Goal: Transaction & Acquisition: Purchase product/service

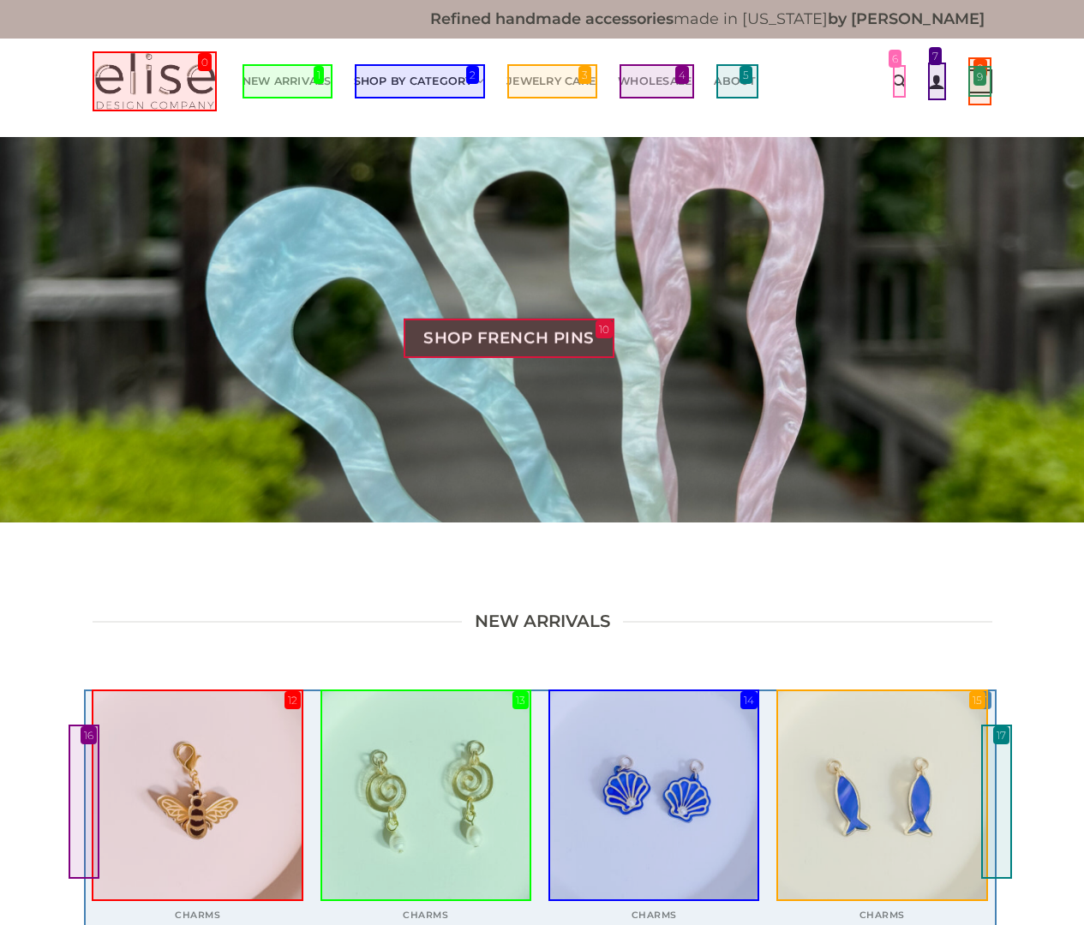
click at [419, 81] on link "Shop By Category" at bounding box center [419, 81] width 131 height 34
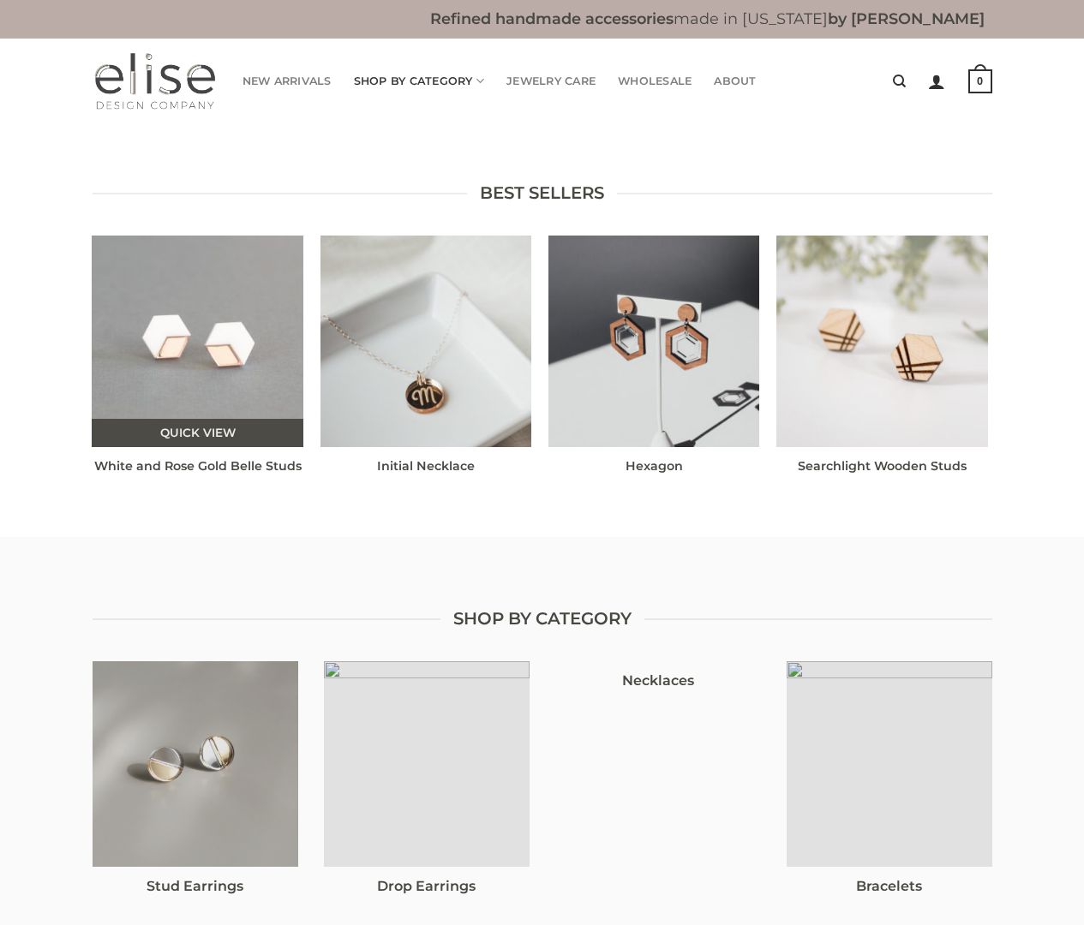
click at [197, 341] on img "White and Rose Gold Belle Studs" at bounding box center [198, 342] width 212 height 212
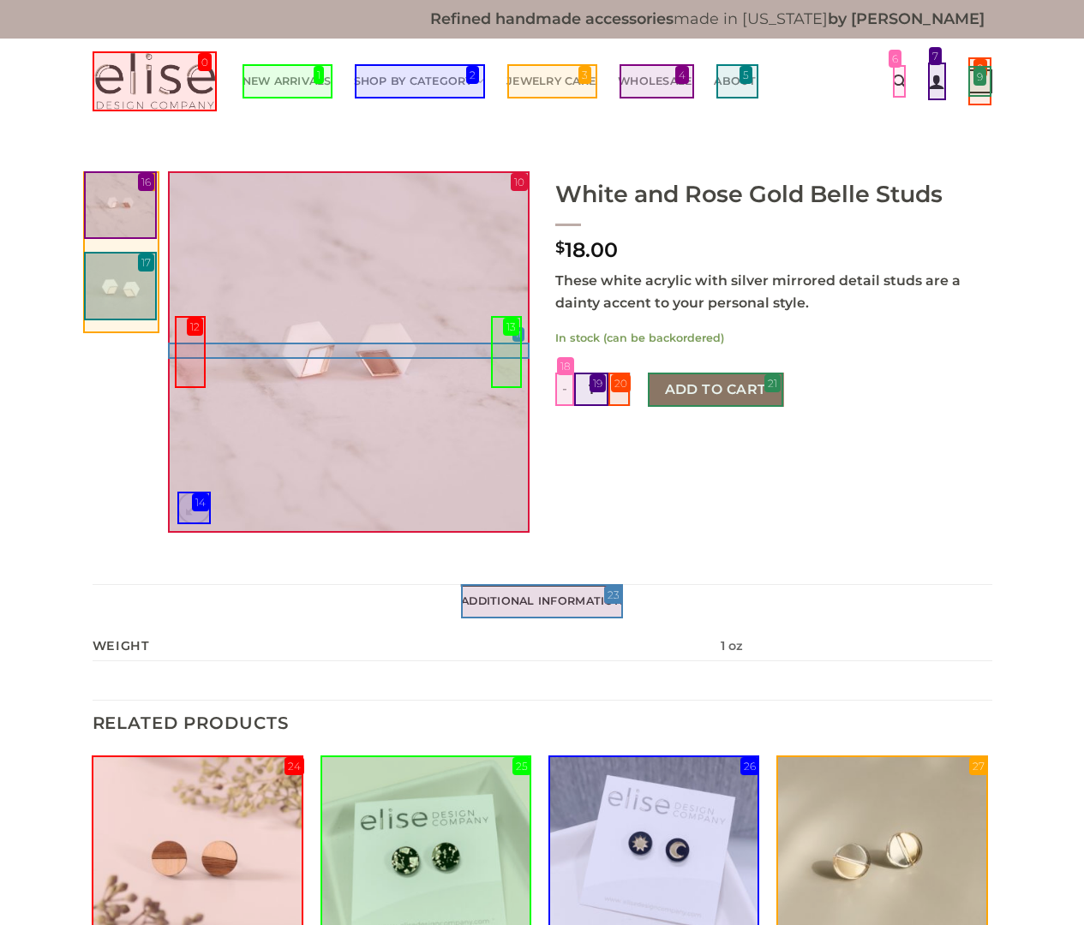
click at [715, 389] on button "Add to cart" at bounding box center [716, 390] width 136 height 34
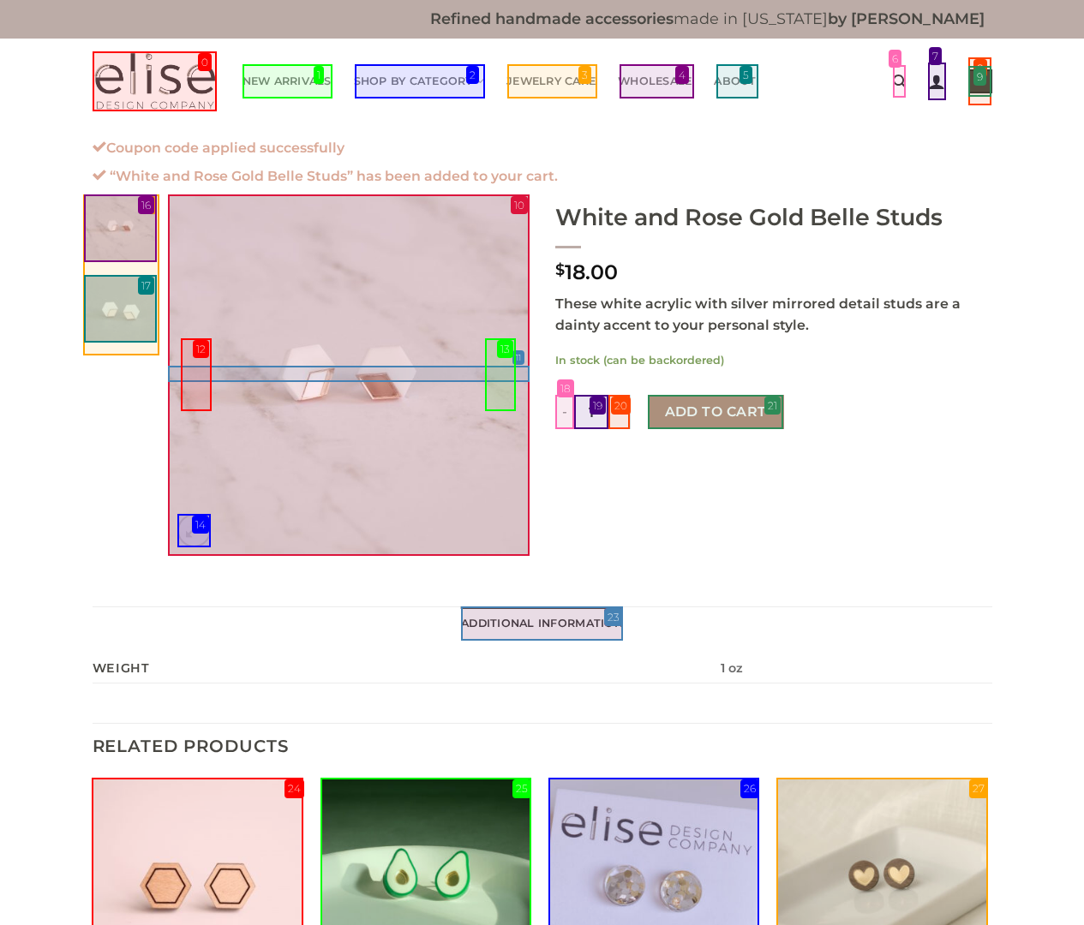
click at [979, 81] on strong "1" at bounding box center [980, 81] width 24 height 24
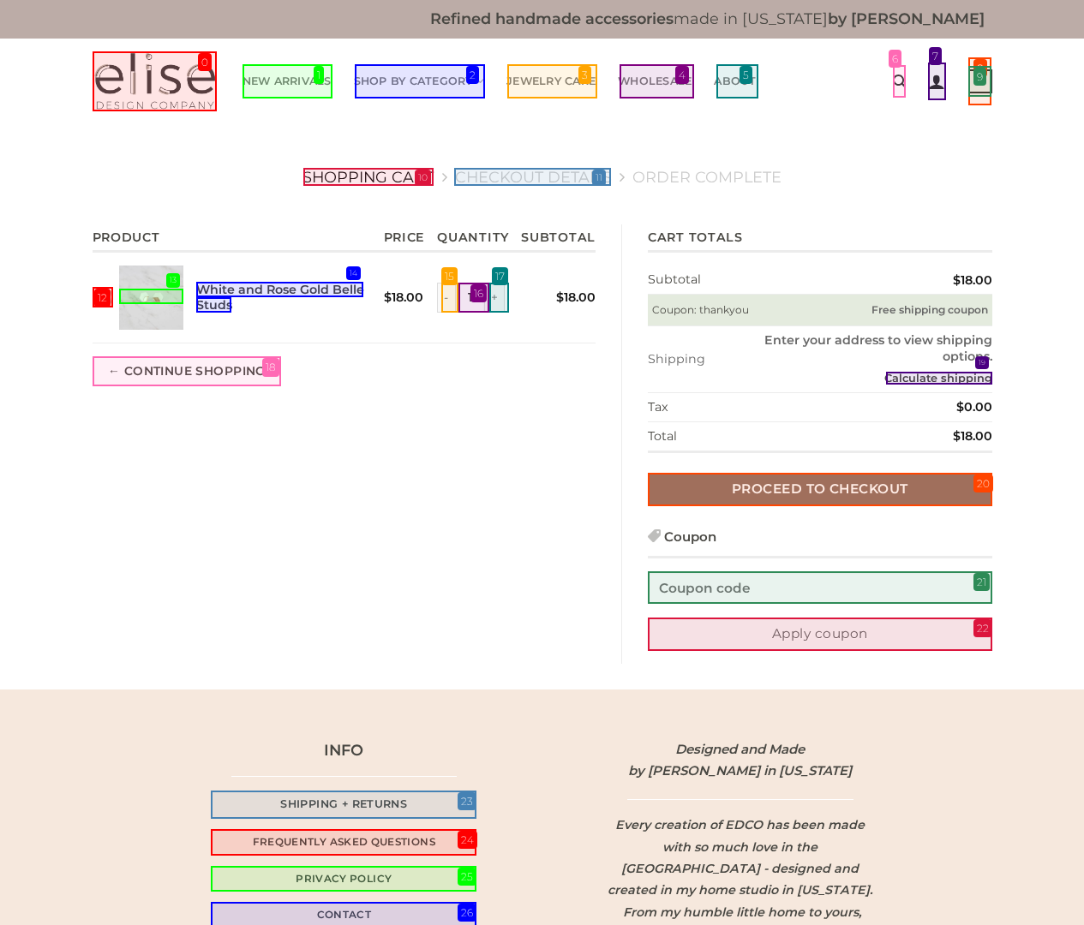
click at [819, 489] on link "Proceed to checkout" at bounding box center [820, 489] width 344 height 33
